Goal: Task Accomplishment & Management: Complete application form

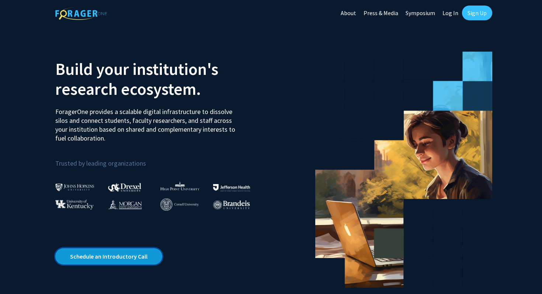
click at [108, 258] on link "Schedule an Introductory Call" at bounding box center [108, 256] width 107 height 16
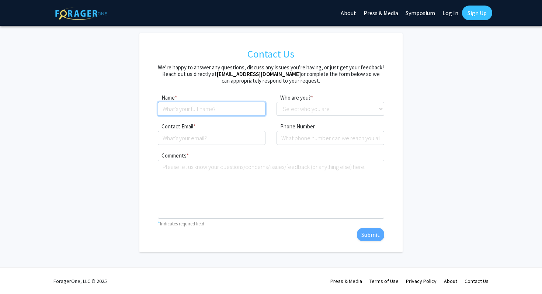
click at [200, 110] on input at bounding box center [212, 109] width 108 height 14
type input "chuanyang"
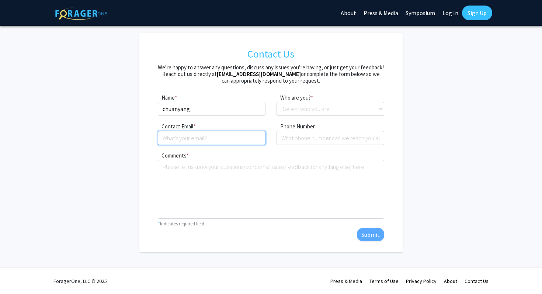
type input "chuanyang@brandeis.edu"
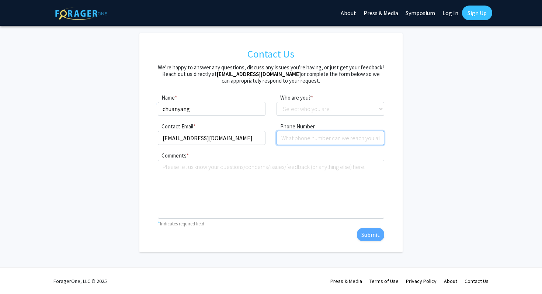
type input "8205029811"
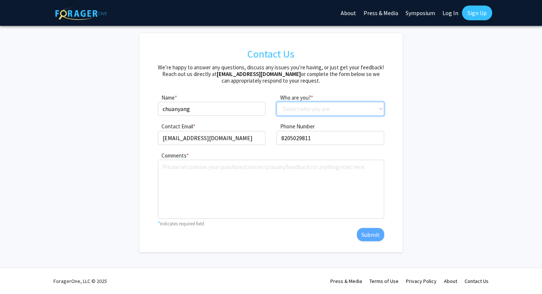
click at [292, 108] on select "Select who you are. Student Faculty Administrator Other" at bounding box center [330, 109] width 108 height 14
select select "student"
click at [472, 15] on link "Sign Up" at bounding box center [477, 13] width 30 height 15
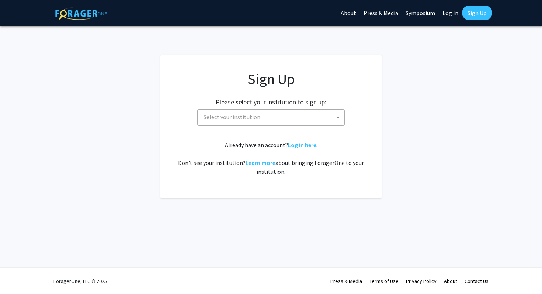
click at [297, 115] on span "Select your institution" at bounding box center [272, 116] width 144 height 15
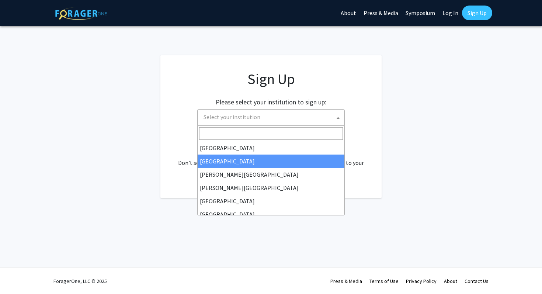
select select "10"
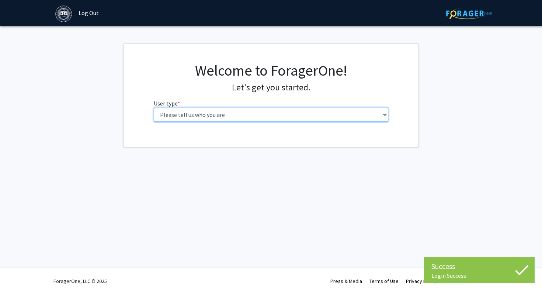
click at [290, 112] on select "Please tell us who you are Undergraduate Student Master's Student Doctoral Cand…" at bounding box center [271, 115] width 235 height 14
select select "1: undergrad"
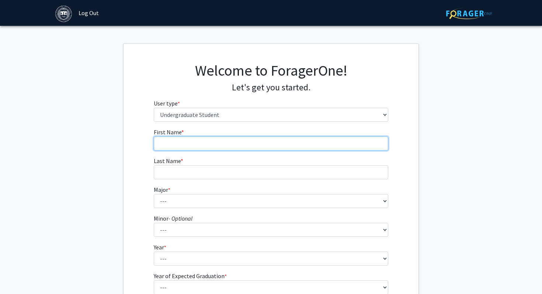
click at [315, 146] on input "First Name * required" at bounding box center [271, 143] width 235 height 14
type input "chuan"
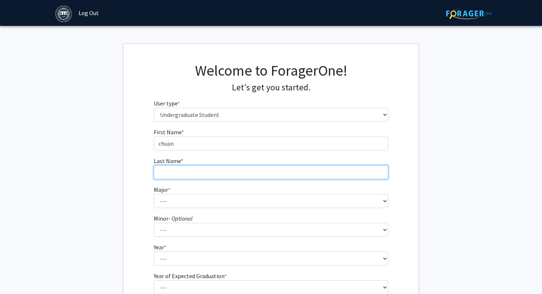
type input "yang"
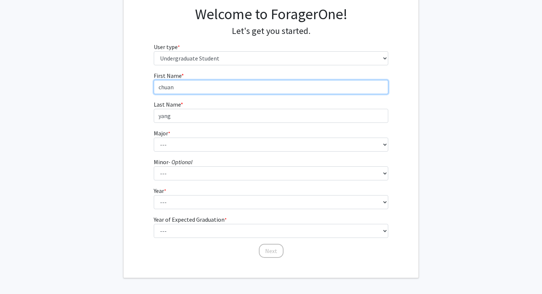
scroll to position [58, 0]
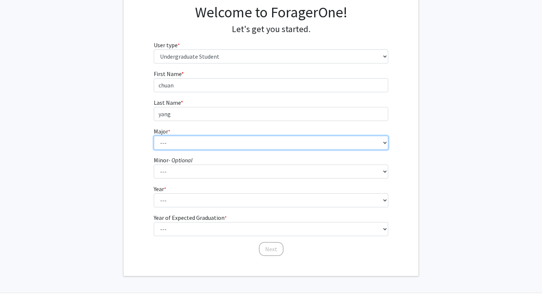
click at [240, 145] on select "--- African and African American Studies American Studies Anthropology Applied …" at bounding box center [271, 143] width 235 height 14
select select "16: 582"
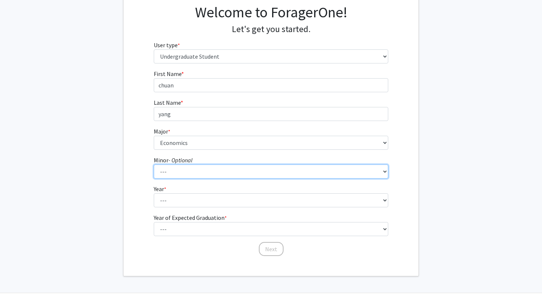
click at [198, 170] on select "--- African and African American Studies Anthropology Arabic Language, Literatu…" at bounding box center [271, 171] width 235 height 14
select select "41: 393"
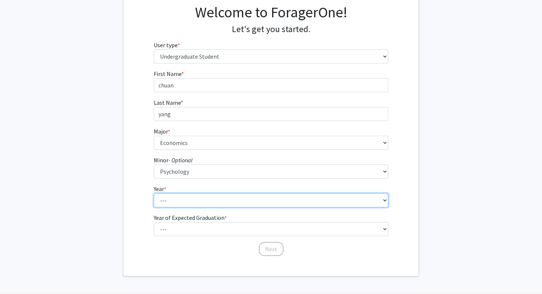
click at [194, 198] on select "--- First-year Sophomore Junior Senior Postbaccalaureate Certificate" at bounding box center [271, 200] width 235 height 14
select select "2: sophomore"
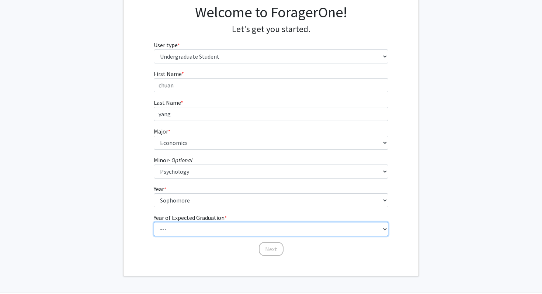
click at [182, 231] on select "--- 2025 2026 2027 2028 2029 2030 2031 2032 2033 2034" at bounding box center [271, 229] width 235 height 14
select select "4: 2028"
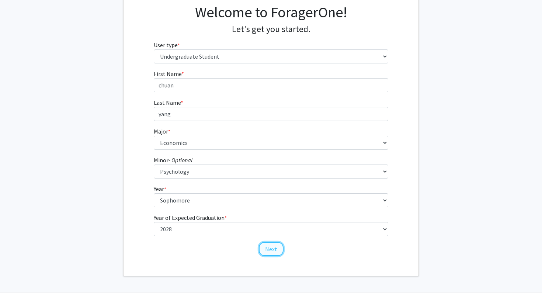
click at [267, 247] on button "Next" at bounding box center [271, 249] width 25 height 14
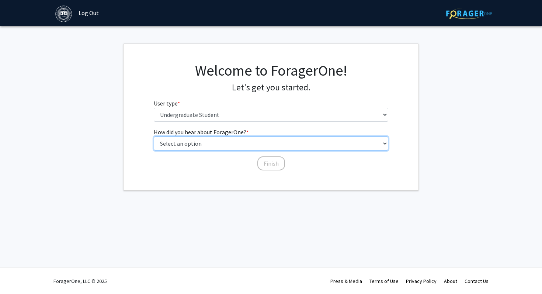
click at [222, 143] on select "Select an option Peer/student recommendation Faculty/staff recommendation Unive…" at bounding box center [271, 143] width 235 height 14
select select "2: faculty_recommendation"
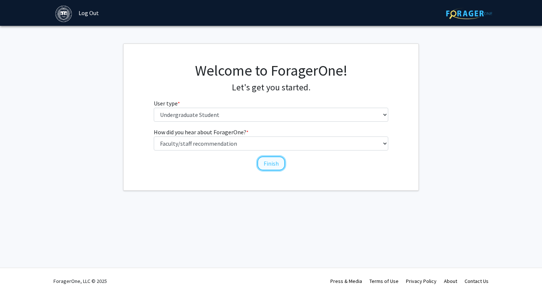
click at [270, 161] on button "Finish" at bounding box center [271, 163] width 28 height 14
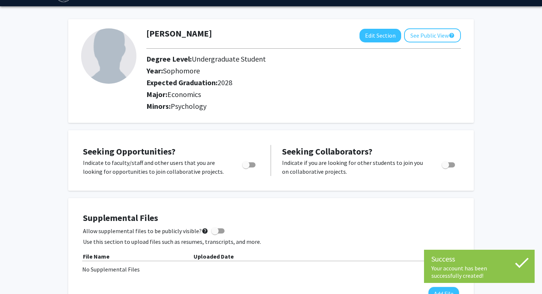
scroll to position [74, 0]
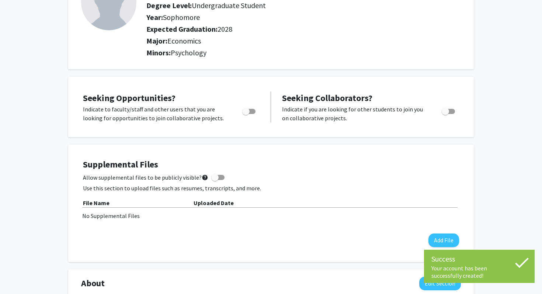
click at [251, 114] on span "Toggle" at bounding box center [248, 111] width 13 height 5
click at [246, 114] on input "Are you actively seeking opportunities?" at bounding box center [245, 114] width 0 height 0
checkbox input "true"
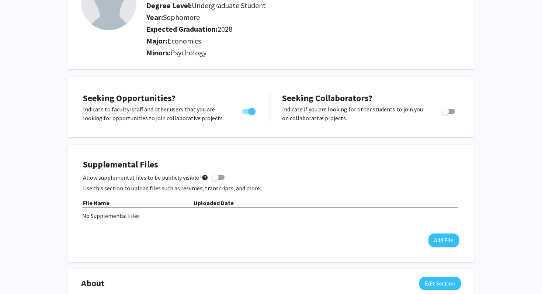
click at [447, 110] on span "Toggle" at bounding box center [444, 111] width 7 height 7
click at [445, 114] on input "Would you like to receive other student requests to work with you?" at bounding box center [445, 114] width 0 height 0
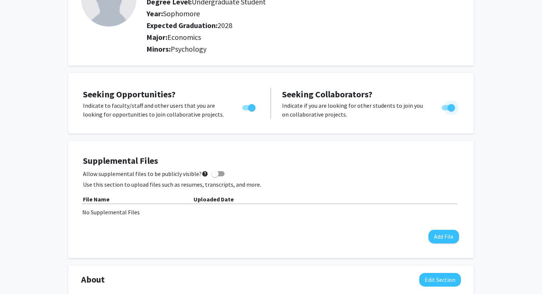
click at [447, 106] on span "Toggle" at bounding box center [450, 107] width 7 height 7
click at [445, 110] on input "Would you like to receive other student requests to work with you?" at bounding box center [445, 110] width 0 height 0
checkbox input "false"
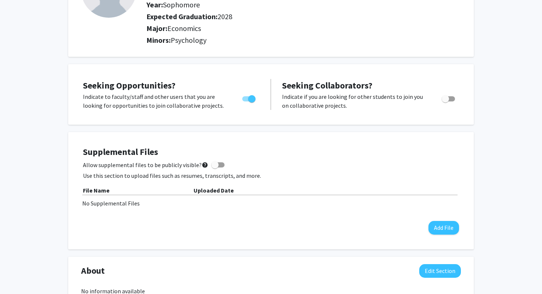
scroll to position [137, 0]
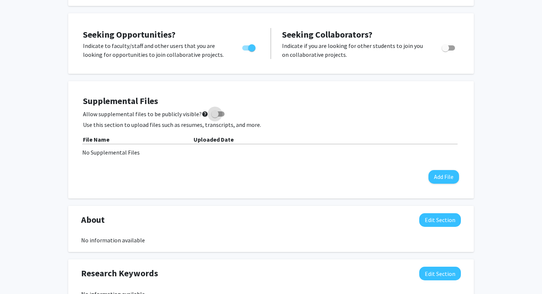
click at [212, 116] on span at bounding box center [214, 113] width 7 height 7
click at [214, 116] on input "Allow supplemental files to be publicly visible? help" at bounding box center [214, 116] width 0 height 0
checkbox input "true"
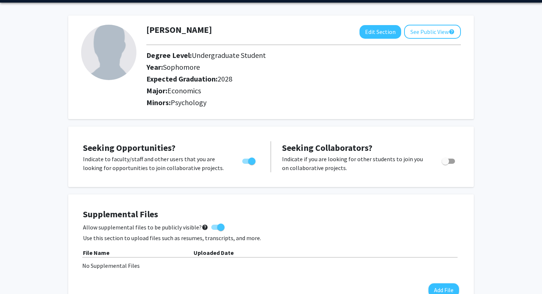
scroll to position [0, 0]
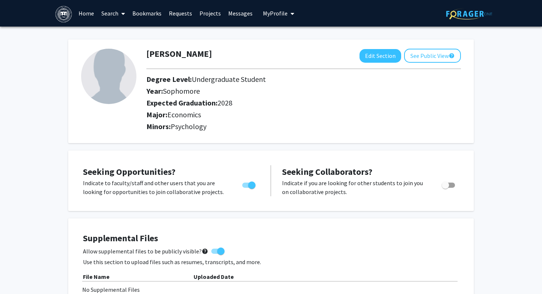
click at [84, 12] on link "Home" at bounding box center [86, 13] width 23 height 26
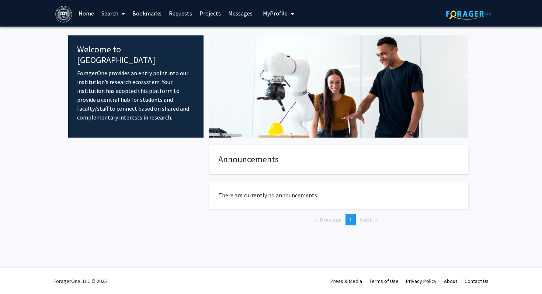
click at [112, 11] on link "Search" at bounding box center [113, 13] width 31 height 26
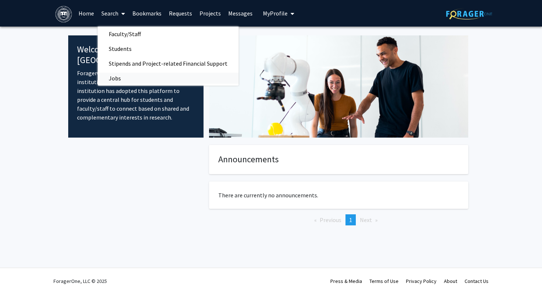
click at [115, 76] on span "Jobs" at bounding box center [115, 78] width 34 height 15
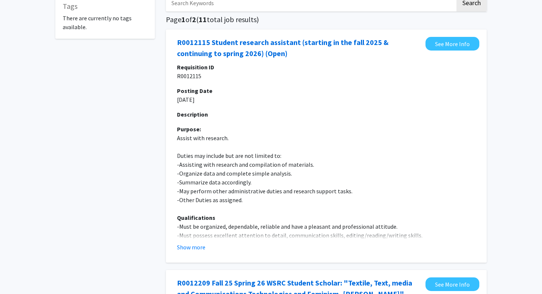
scroll to position [46, 0]
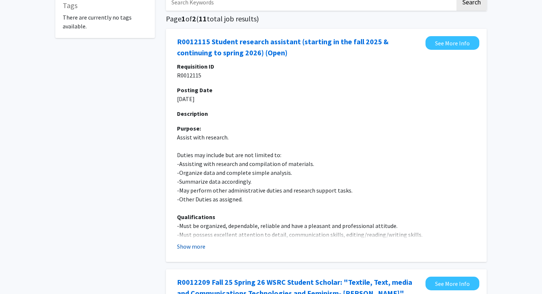
click at [186, 248] on button "Show more" at bounding box center [191, 246] width 28 height 9
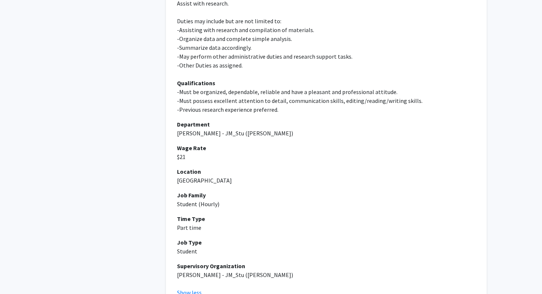
scroll to position [179, 0]
drag, startPoint x: 219, startPoint y: 135, endPoint x: 255, endPoint y: 138, distance: 36.3
click at [255, 138] on div "Requisition ID R0012115 Posting Date [DATE] Description Purpose: Assist with re…" at bounding box center [326, 104] width 298 height 351
click at [242, 142] on div "Requisition ID R0012115 Posting Date [DATE] Description Purpose: Assist with re…" at bounding box center [326, 104] width 298 height 351
drag, startPoint x: 216, startPoint y: 133, endPoint x: 257, endPoint y: 134, distance: 40.6
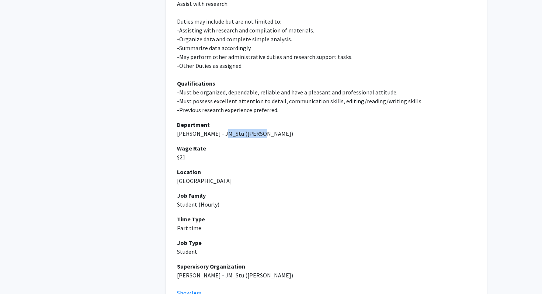
click at [257, 134] on p "[PERSON_NAME] - JM_Stu ([PERSON_NAME])" at bounding box center [326, 133] width 298 height 9
copy p "[PERSON_NAME]"
click at [366, 137] on p "[PERSON_NAME] - JM_Stu ([PERSON_NAME])" at bounding box center [326, 133] width 298 height 9
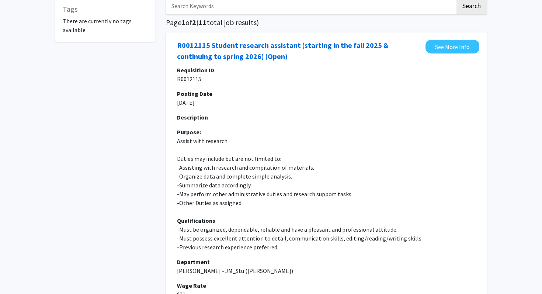
scroll to position [42, 0]
click at [446, 45] on link "See More Info" at bounding box center [452, 46] width 54 height 14
